Goal: Task Accomplishment & Management: Manage account settings

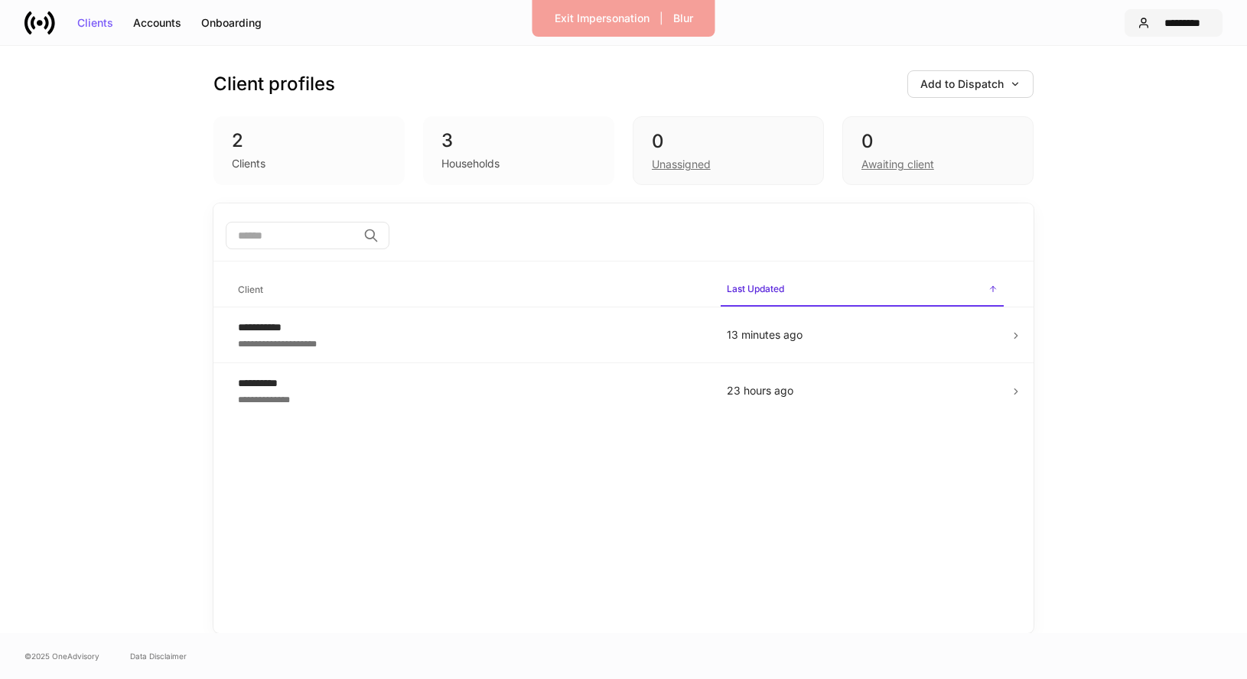
click at [1181, 24] on div "*********" at bounding box center [1183, 23] width 54 height 11
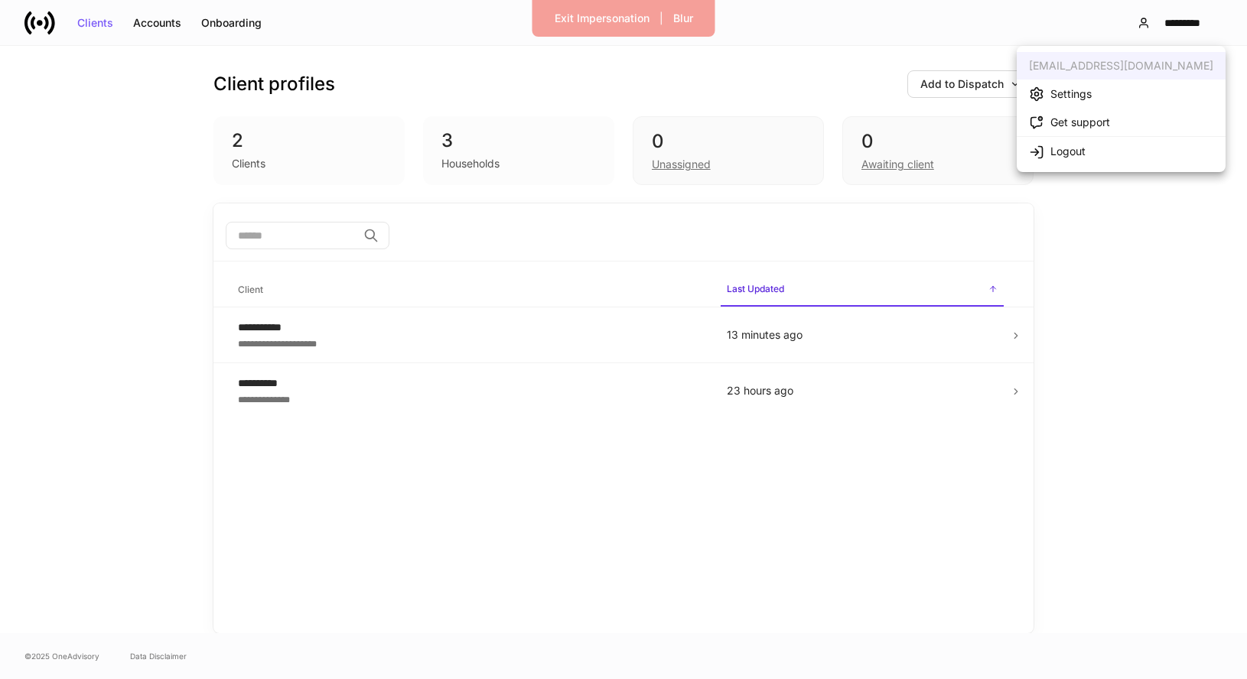
click at [1105, 92] on li "Settings" at bounding box center [1121, 94] width 209 height 28
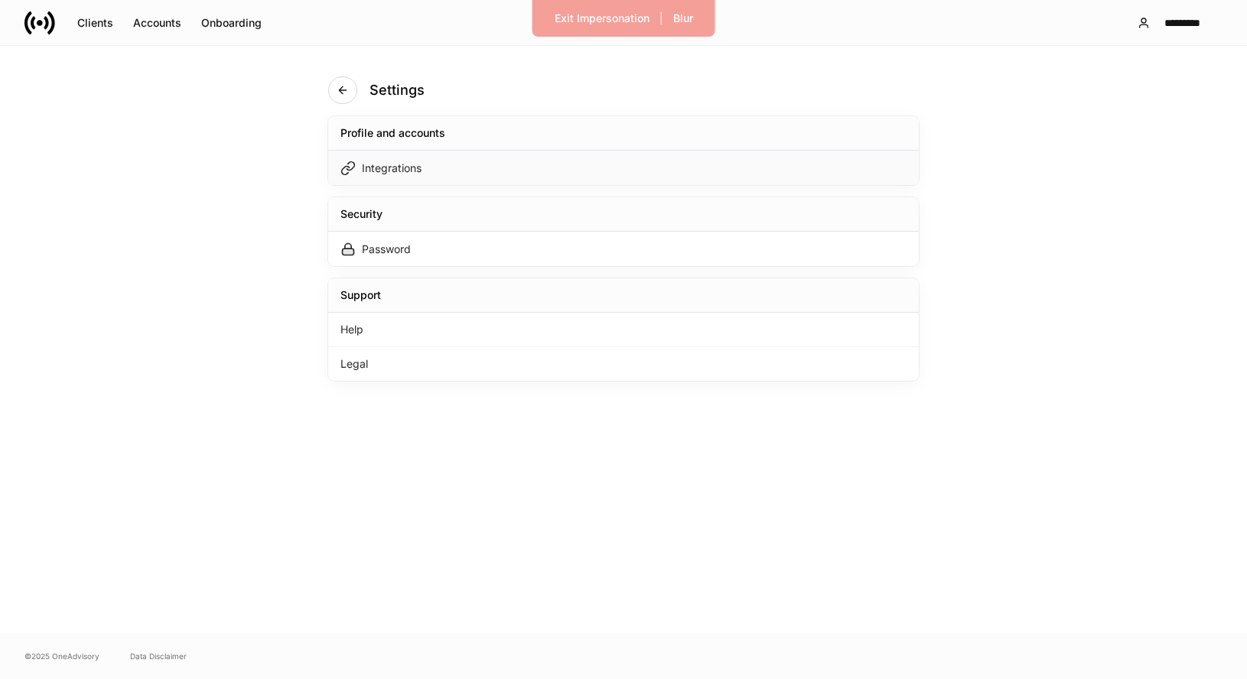
click at [373, 172] on div "Integrations" at bounding box center [392, 168] width 60 height 15
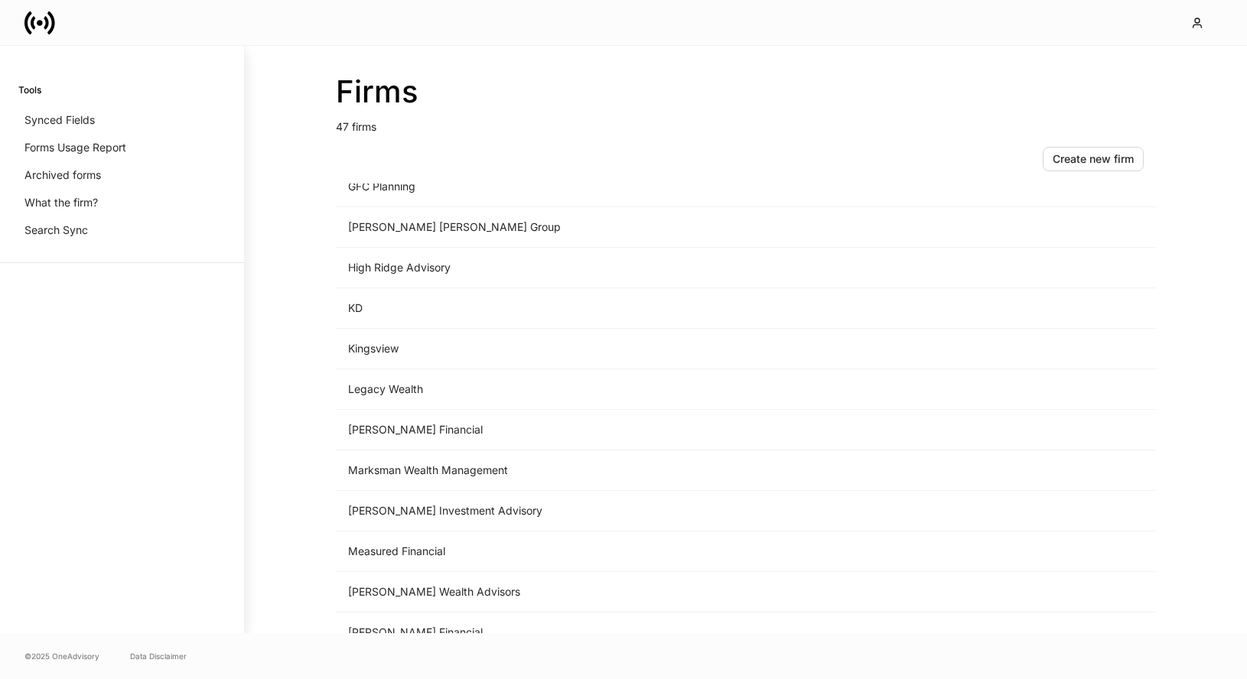
scroll to position [1042, 0]
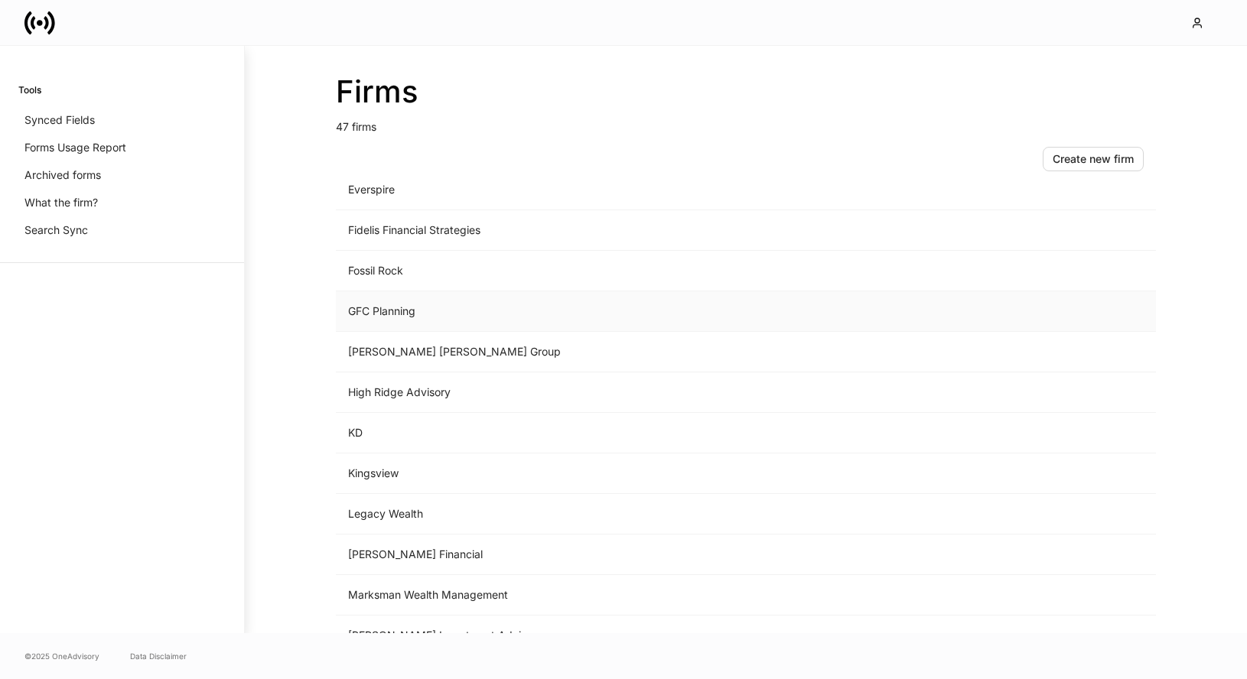
click at [440, 321] on td "GFC Planning" at bounding box center [619, 311] width 566 height 41
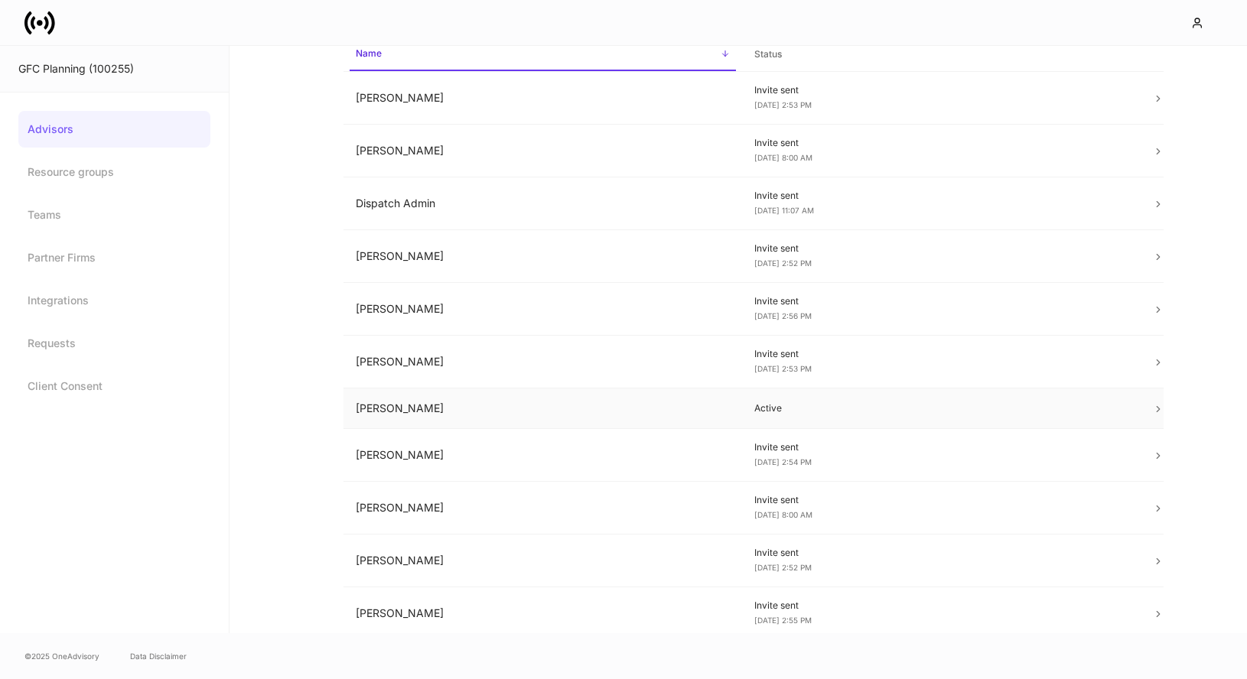
scroll to position [89, 0]
click at [796, 418] on td "Active" at bounding box center [941, 407] width 399 height 41
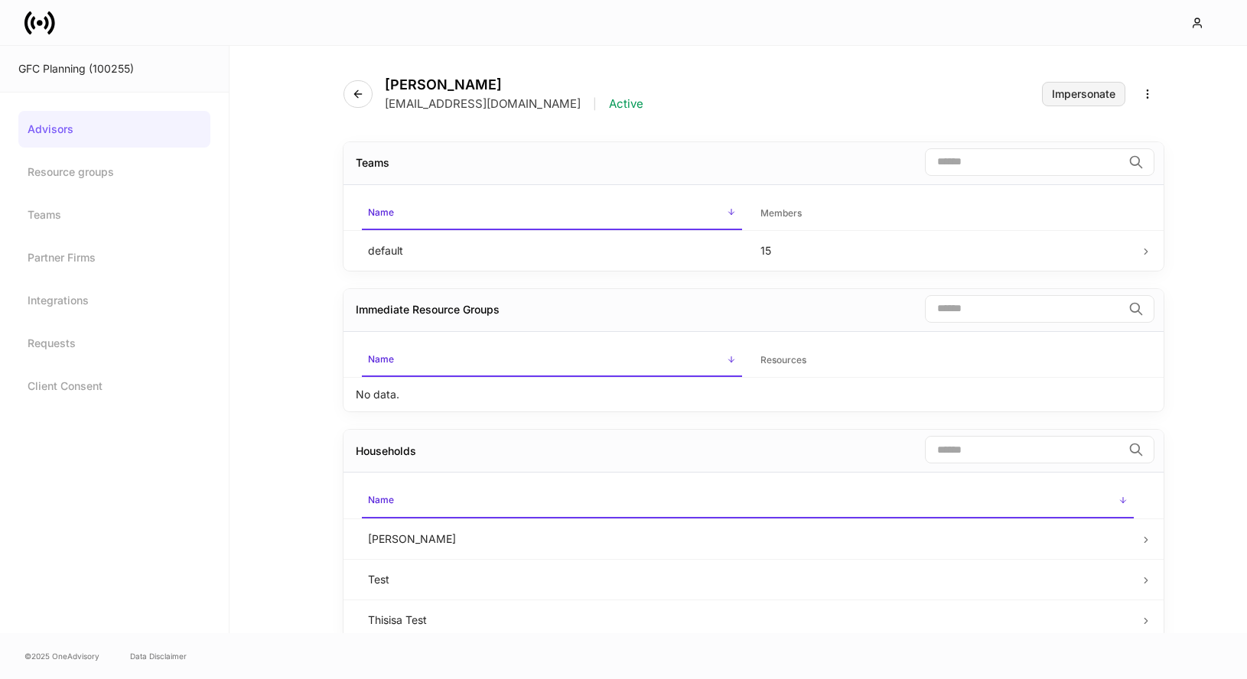
click at [1088, 92] on div "Impersonate" at bounding box center [1084, 94] width 64 height 11
